Goal: Check status: Check status

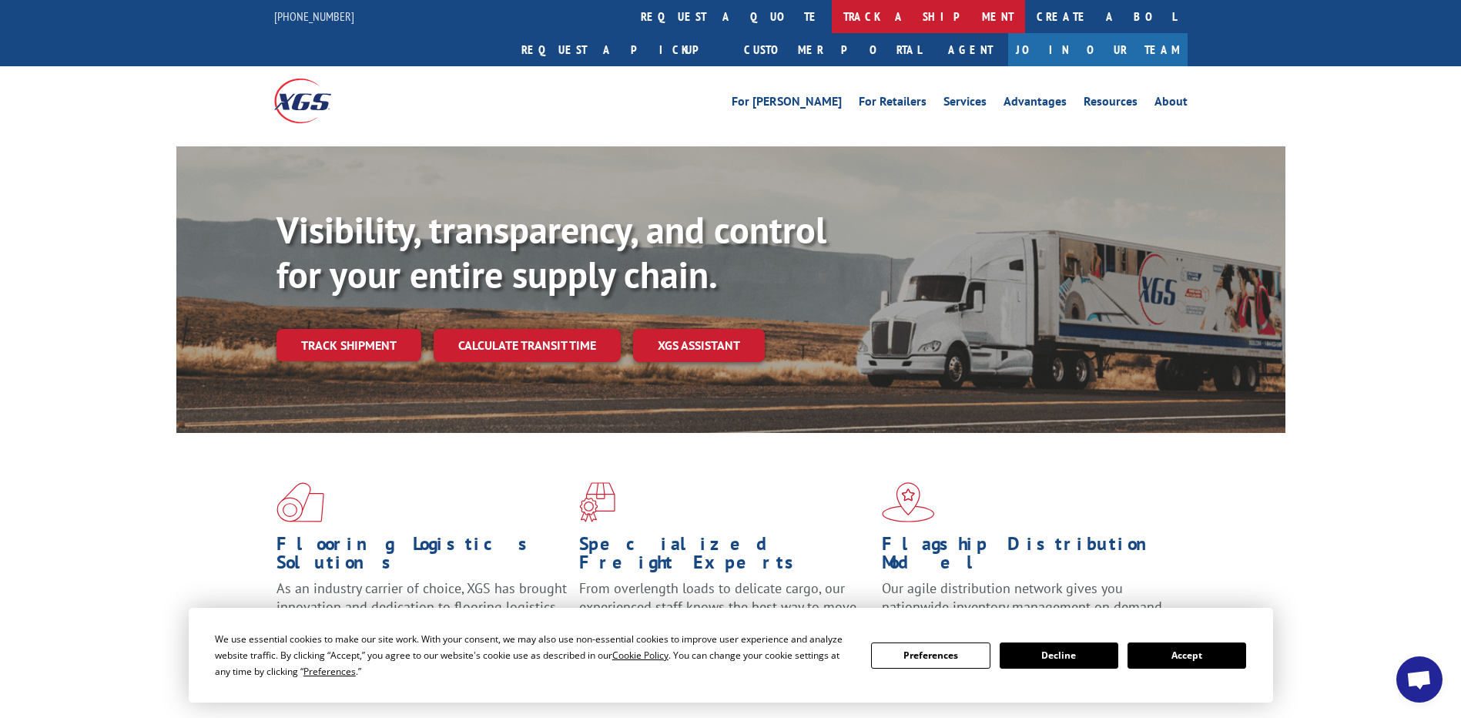
click at [832, 21] on link "track a shipment" at bounding box center [928, 16] width 193 height 33
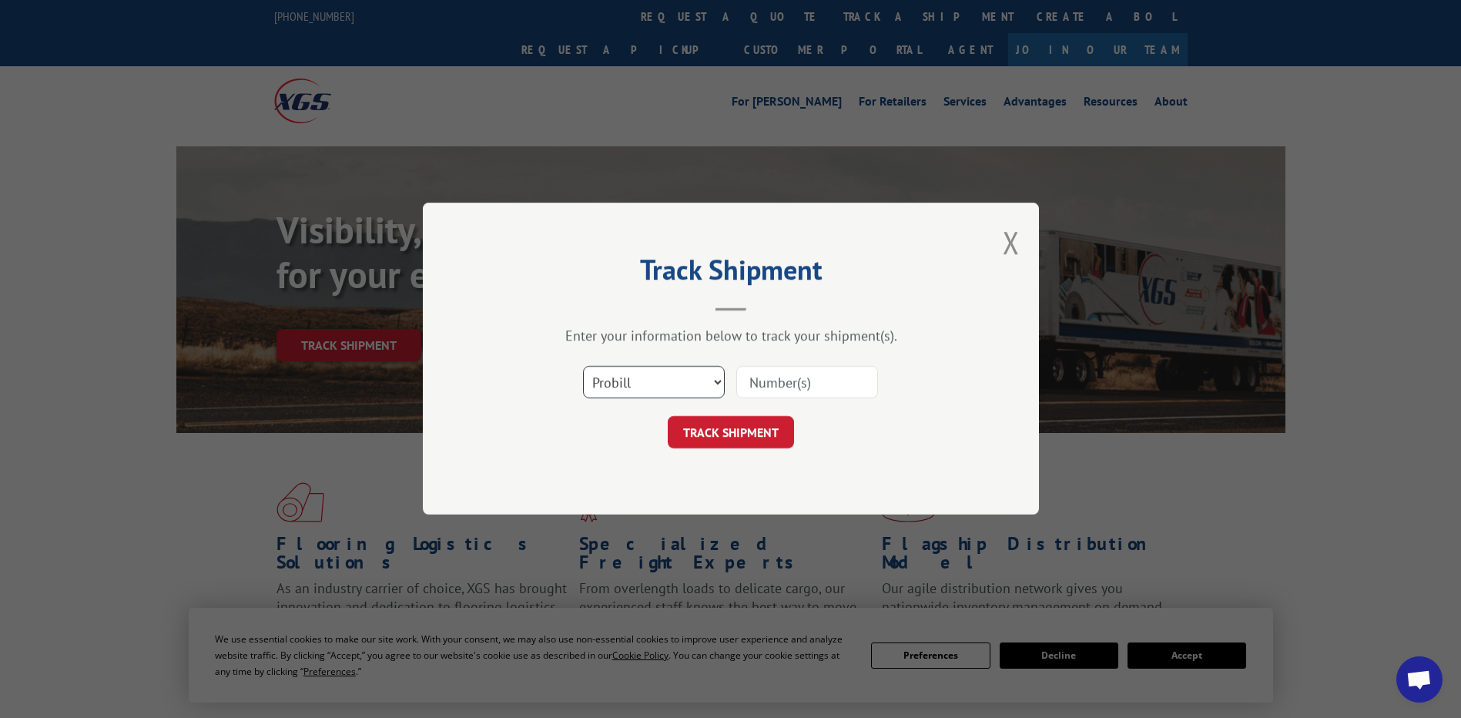
drag, startPoint x: 615, startPoint y: 375, endPoint x: 614, endPoint y: 394, distance: 19.3
click at [614, 390] on select "Select category... Probill BOL PO" at bounding box center [654, 383] width 142 height 32
select select "po"
click at [583, 367] on select "Select category... Probill BOL PO" at bounding box center [654, 383] width 142 height 32
click at [805, 386] on input at bounding box center [807, 383] width 142 height 32
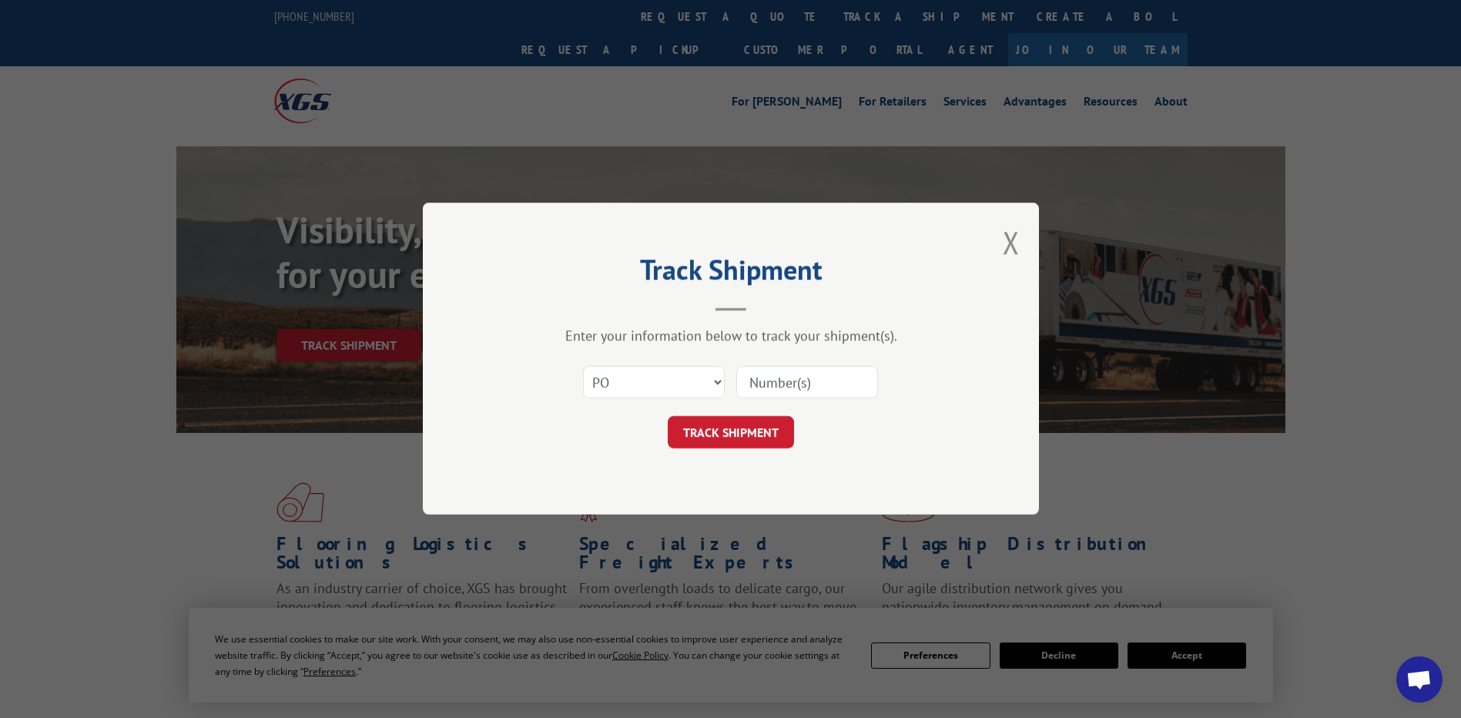
paste input "07512755"
click at [783, 387] on input "07512755" at bounding box center [807, 383] width 142 height 32
type input "07512755"
click button "TRACK SHIPMENT" at bounding box center [731, 433] width 126 height 32
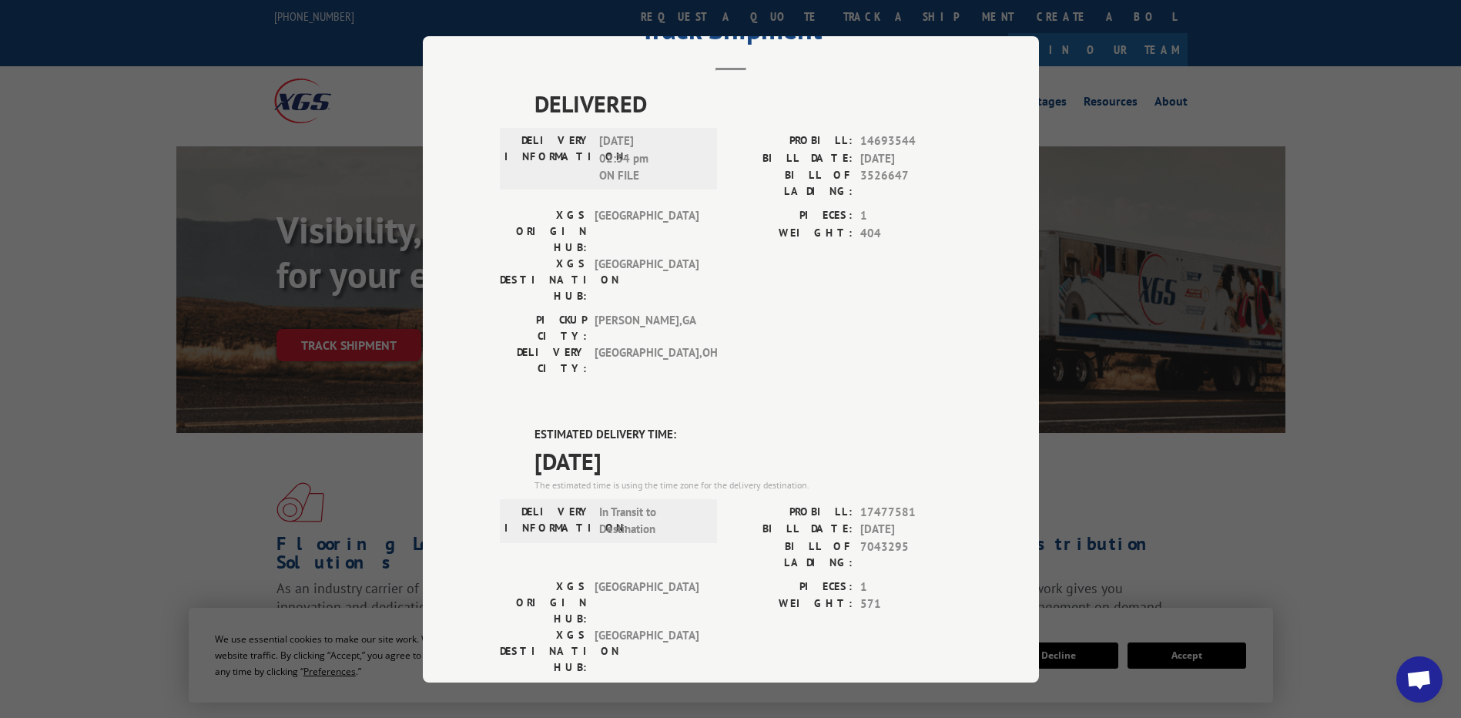
scroll to position [154, 0]
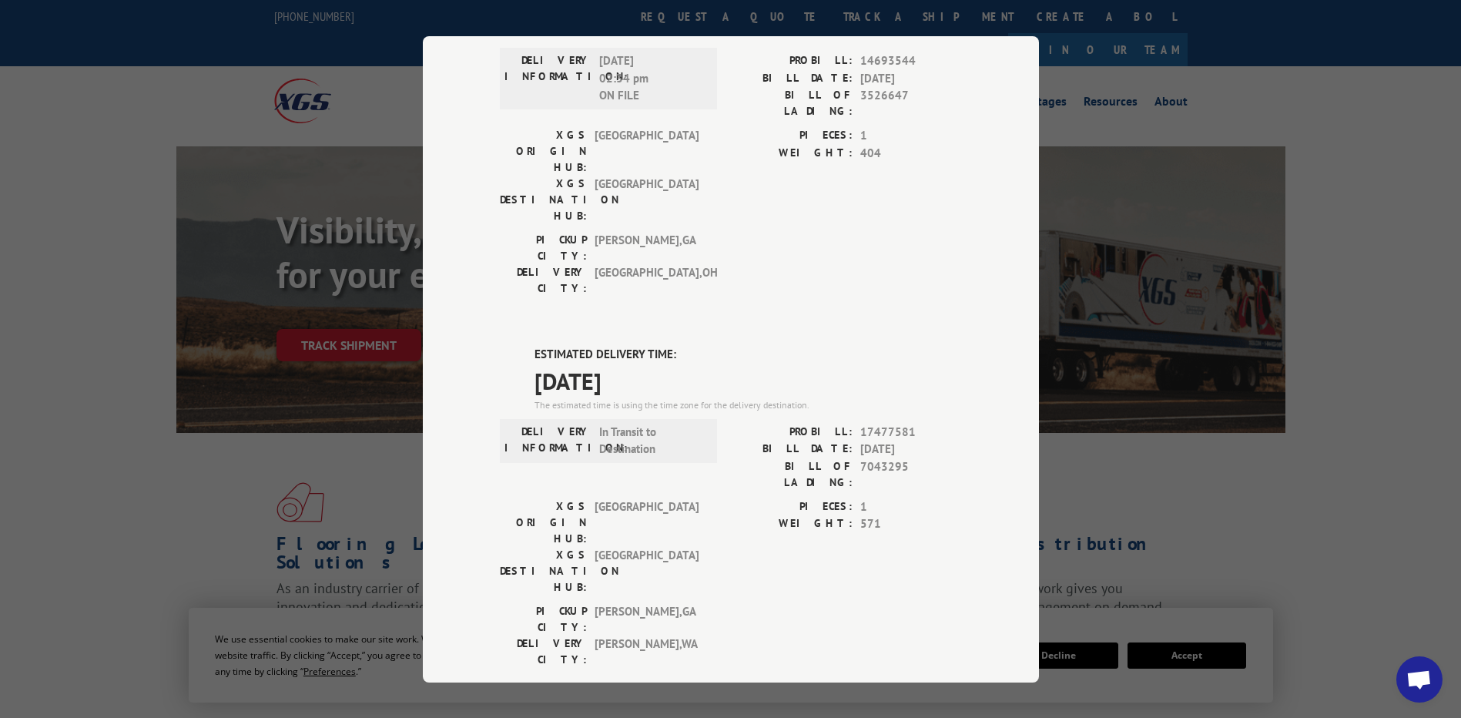
drag, startPoint x: 656, startPoint y: 303, endPoint x: 462, endPoint y: 249, distance: 201.6
click at [462, 249] on div "Track Shipment DELIVERED DELIVERY INFORMATION: 03/14/2023 02:34 pm ON FILE PROB…" at bounding box center [731, 359] width 616 height 646
copy div "ESTIMATED DELIVERY TIME: 10/06/2025"
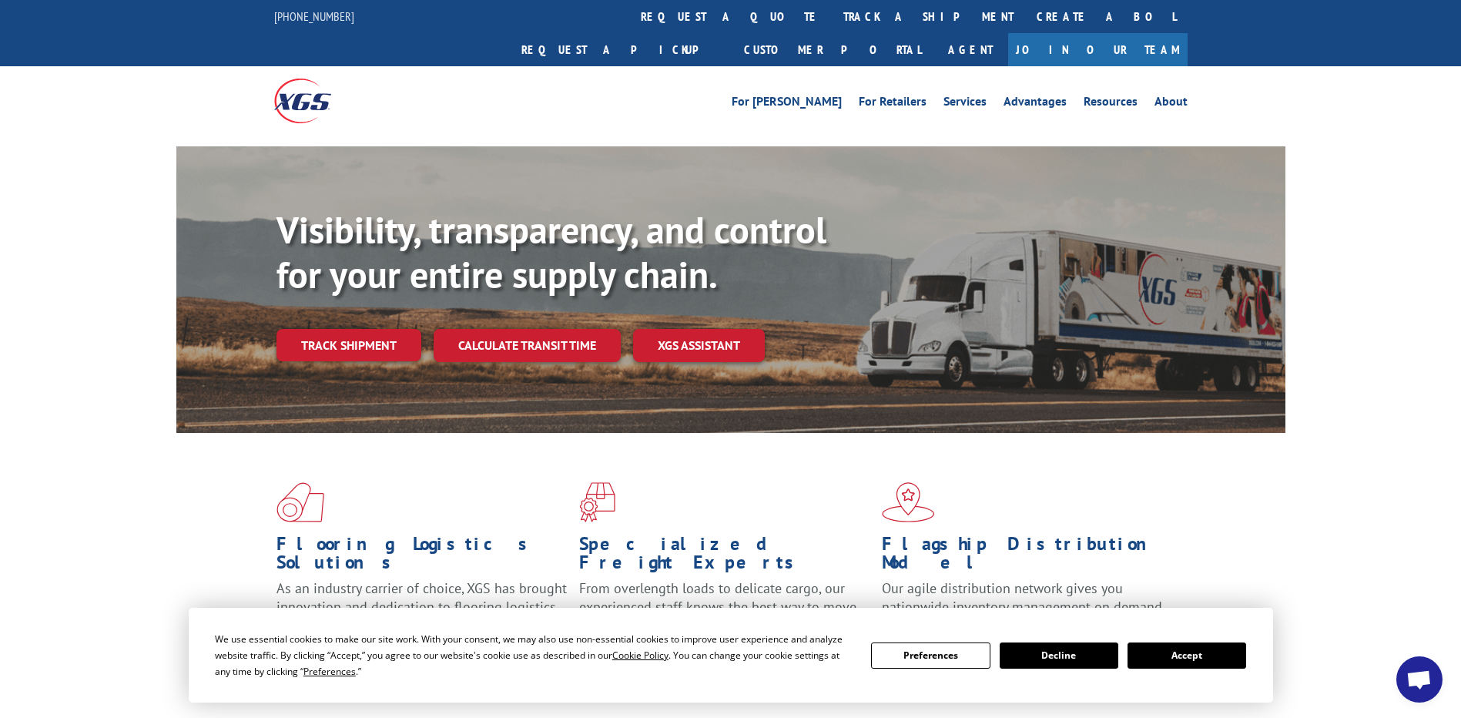
click at [832, 18] on link "track a shipment" at bounding box center [928, 16] width 193 height 33
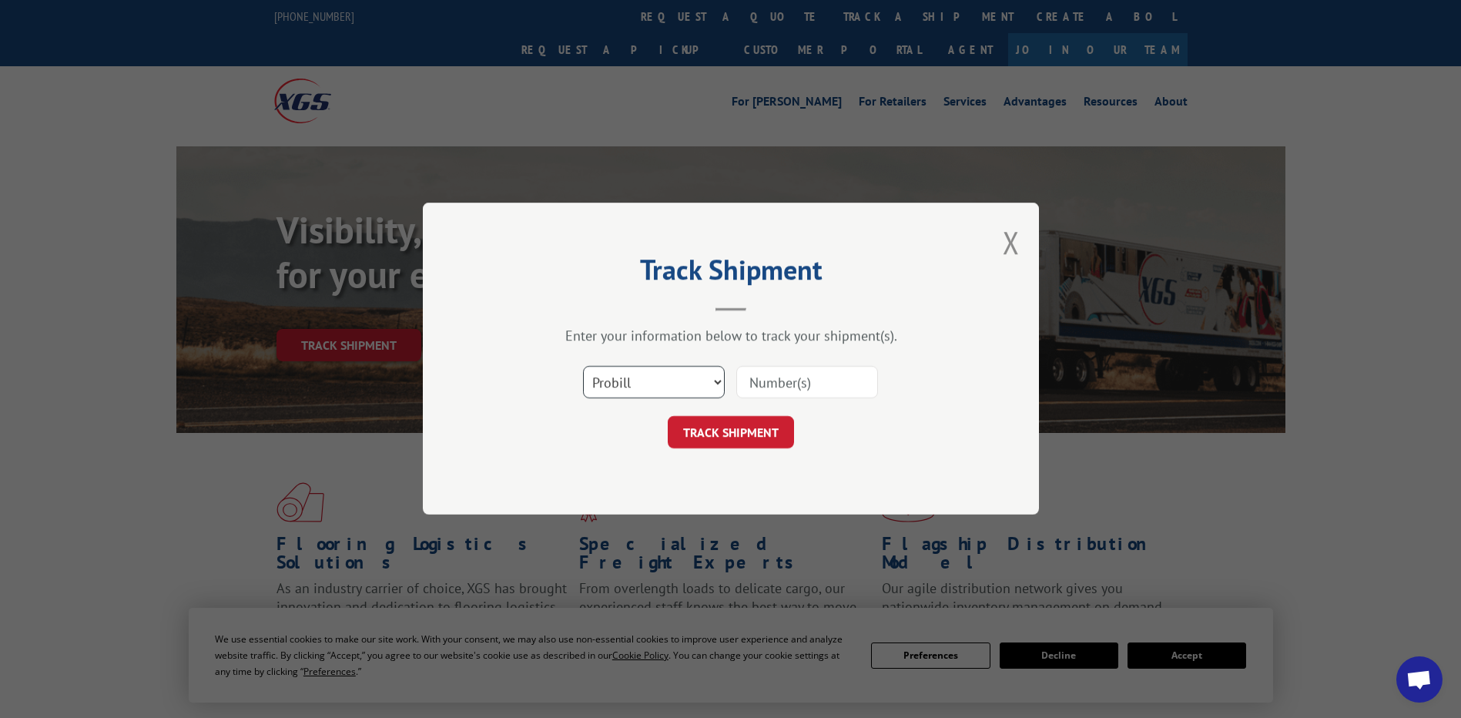
click at [650, 398] on select "Select category... Probill BOL PO" at bounding box center [654, 383] width 142 height 32
select select "po"
click at [583, 367] on select "Select category... Probill BOL PO" at bounding box center [654, 383] width 142 height 32
drag, startPoint x: 752, startPoint y: 374, endPoint x: 766, endPoint y: 379, distance: 13.9
click at [753, 374] on input at bounding box center [807, 383] width 142 height 32
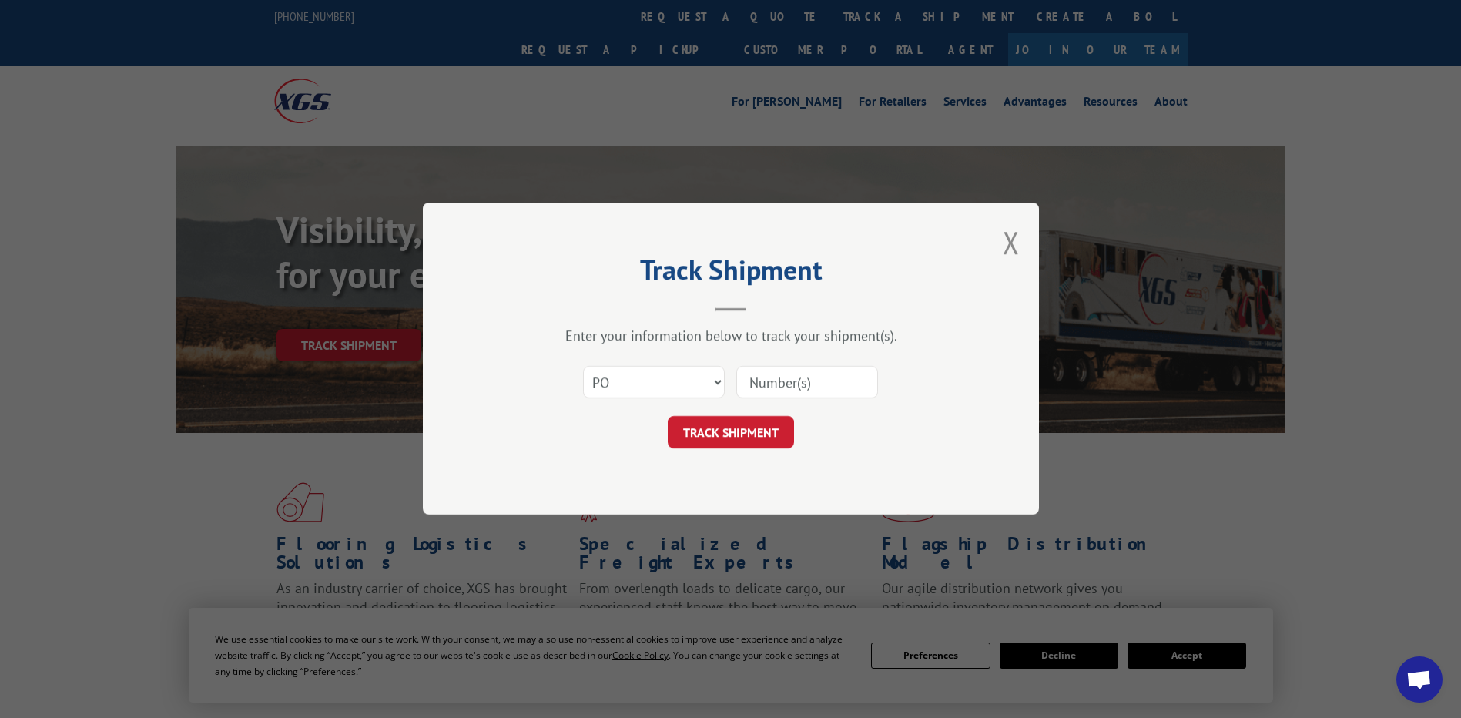
paste input "45525425"
type input "45525425"
click at [769, 443] on button "TRACK SHIPMENT" at bounding box center [731, 433] width 126 height 32
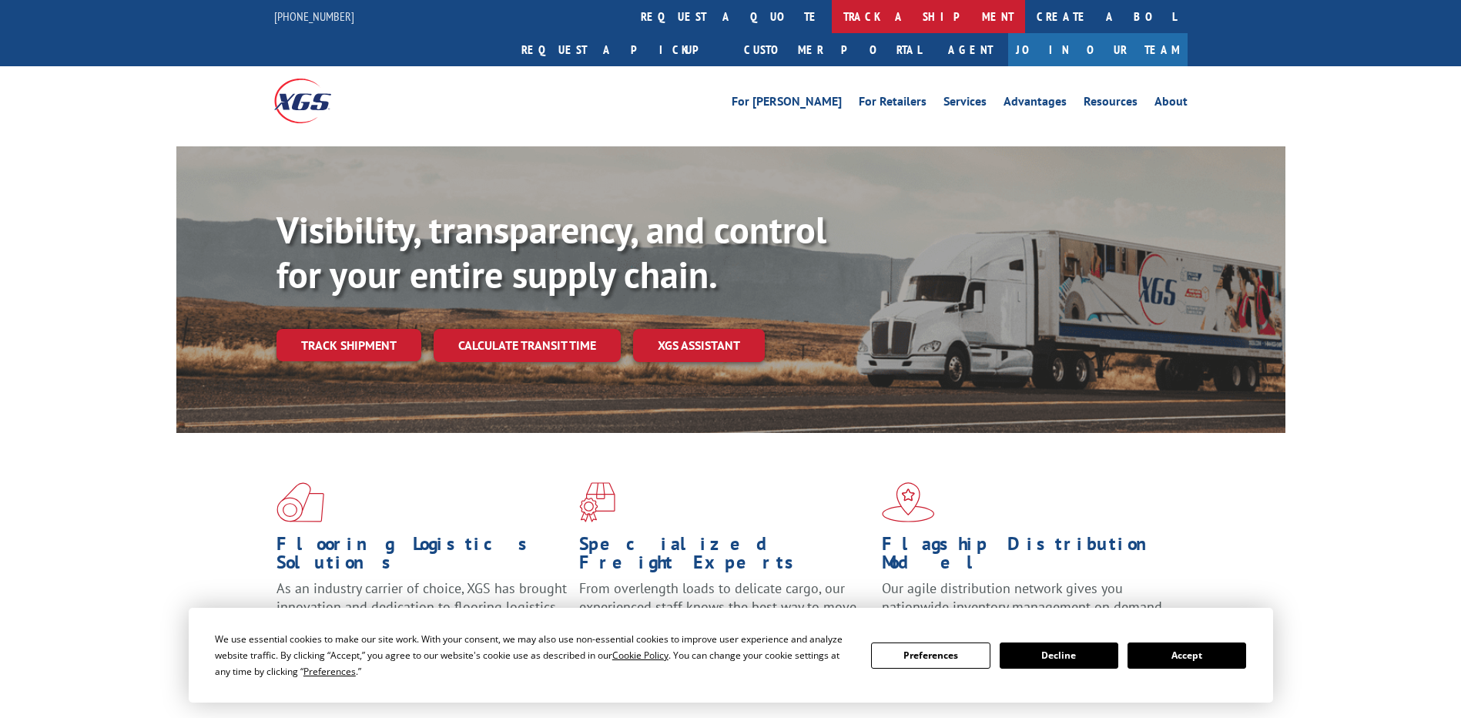
click at [832, 22] on link "track a shipment" at bounding box center [928, 16] width 193 height 33
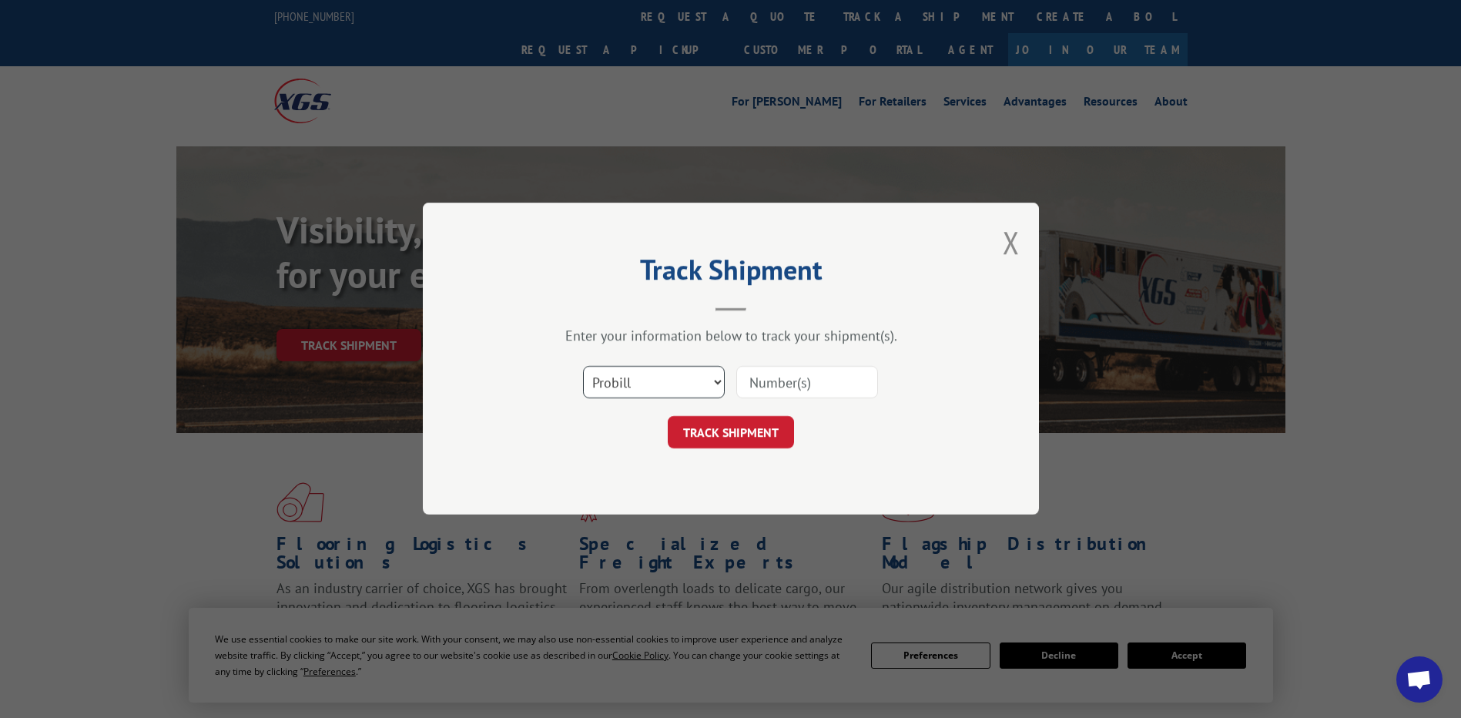
drag, startPoint x: 645, startPoint y: 386, endPoint x: 644, endPoint y: 401, distance: 15.4
click at [645, 387] on select "Select category... Probill BOL PO" at bounding box center [654, 383] width 142 height 32
select select "po"
click at [583, 367] on select "Select category... Probill BOL PO" at bounding box center [654, 383] width 142 height 32
click at [824, 377] on input at bounding box center [807, 383] width 142 height 32
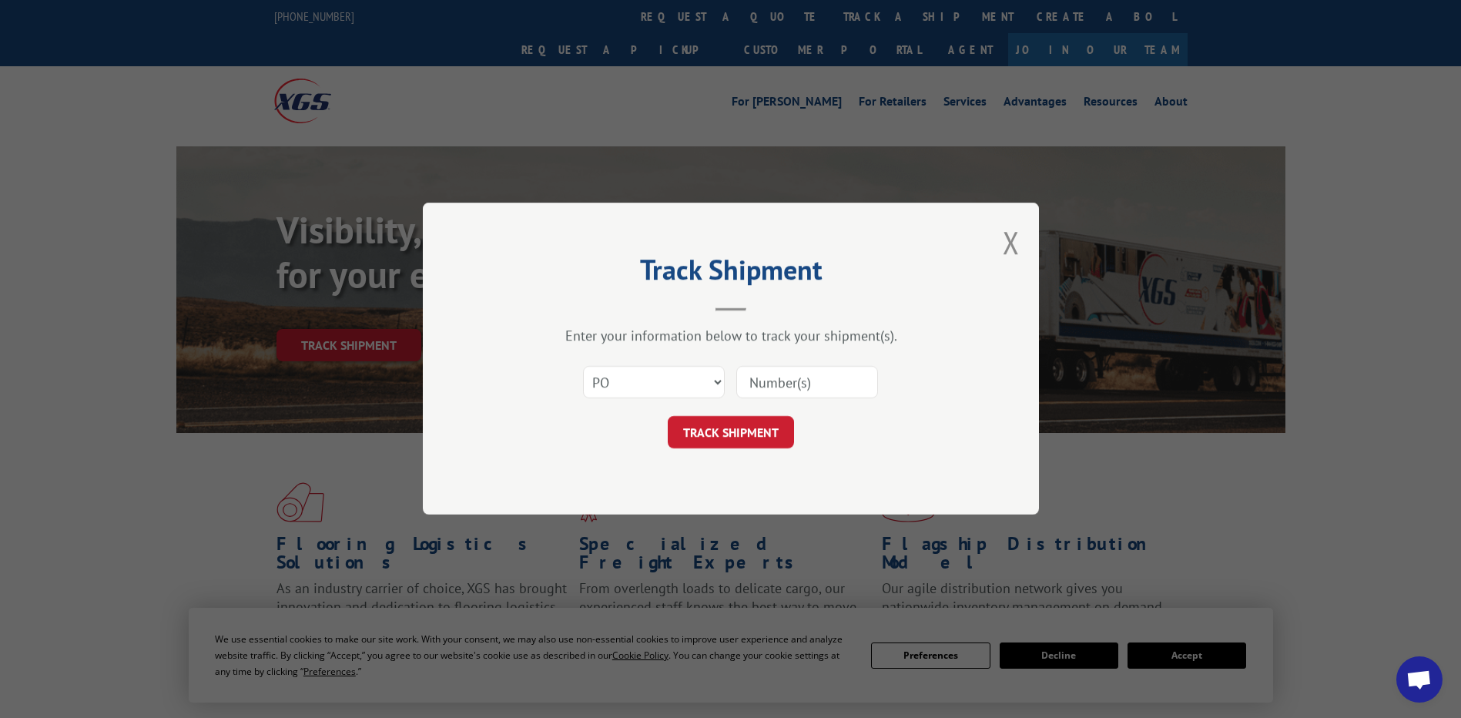
paste input "33523048"
click at [779, 383] on input "33523048" at bounding box center [807, 383] width 142 height 32
type input "33523048"
click button "TRACK SHIPMENT" at bounding box center [731, 433] width 126 height 32
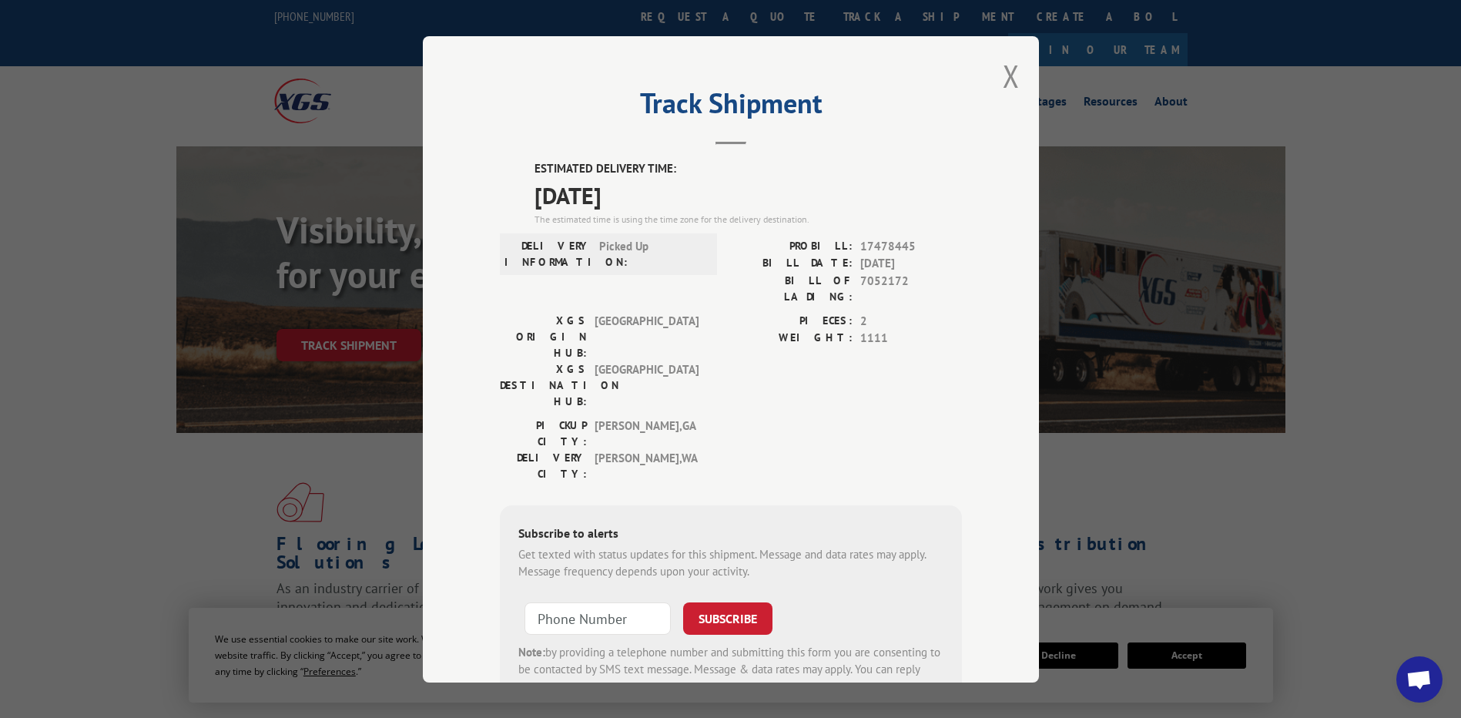
drag, startPoint x: 686, startPoint y: 204, endPoint x: 529, endPoint y: 186, distance: 158.1
click at [534, 186] on span "10/08/2025" at bounding box center [747, 194] width 427 height 35
click at [727, 176] on label "ESTIMATED DELIVERY TIME:" at bounding box center [747, 169] width 427 height 18
drag, startPoint x: 650, startPoint y: 192, endPoint x: 471, endPoint y: 146, distance: 184.5
click at [471, 146] on div "Track Shipment ESTIMATED DELIVERY TIME: 10/08/2025 The estimated time is using …" at bounding box center [731, 359] width 616 height 646
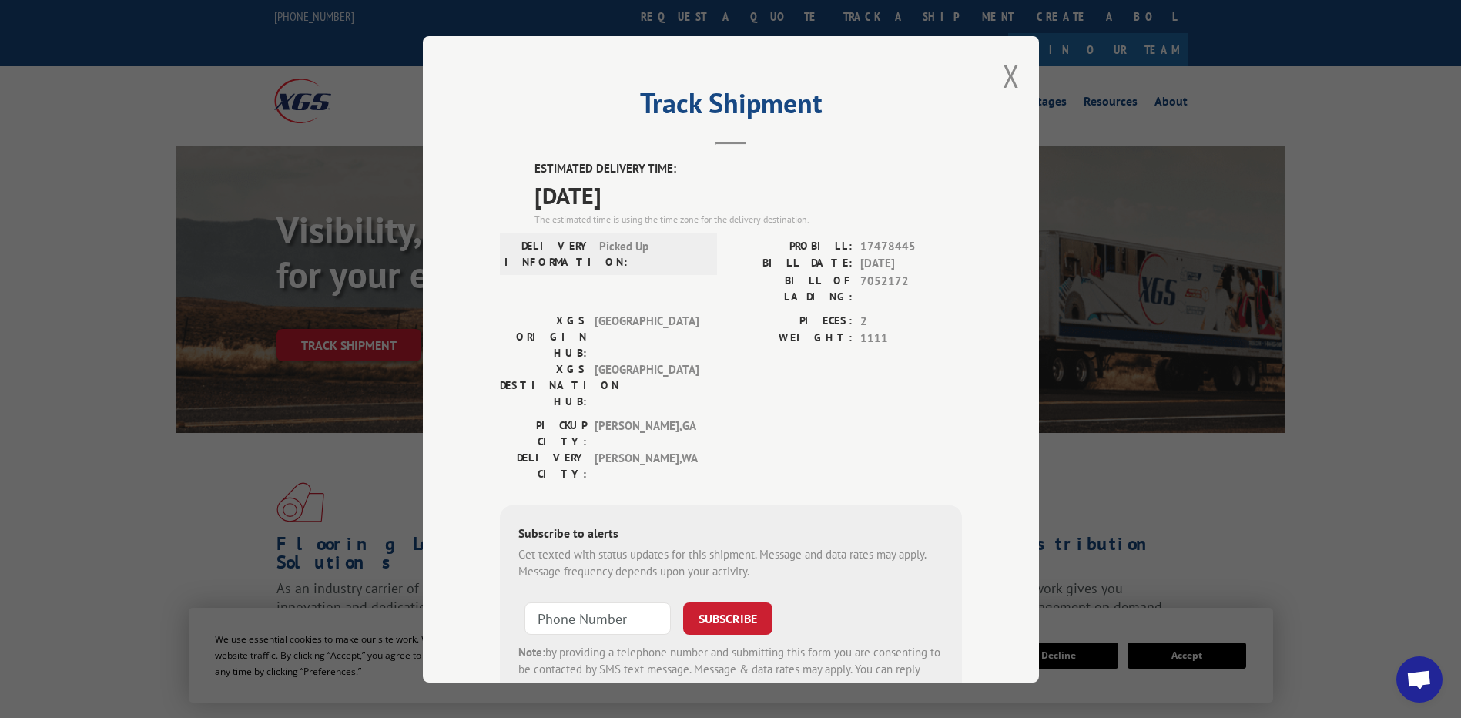
copy div "ESTIMATED DELIVERY TIME: 10/08/2025"
